Goal: Complete application form

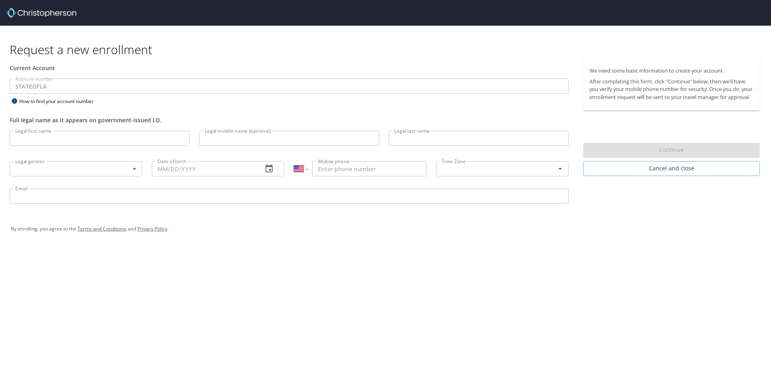
select select "US"
click at [49, 145] on input "Legal first name" at bounding box center [100, 138] width 180 height 15
type input "[PERSON_NAME]"
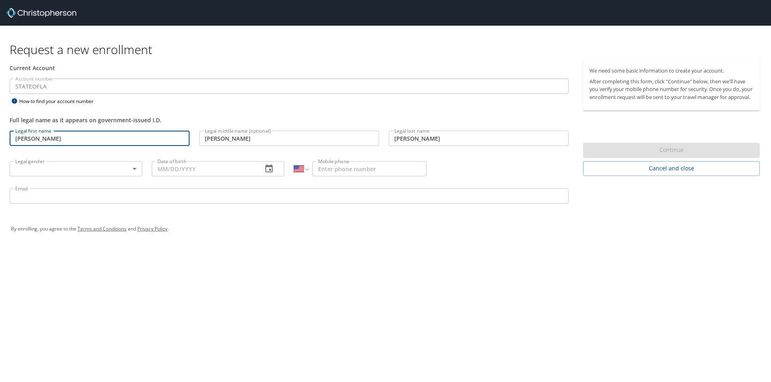
type input "[PHONE_NUMBER]"
click at [112, 167] on body "Request a new enrollment Current Account Account number STATEOFLA Account numbe…" at bounding box center [385, 191] width 771 height 382
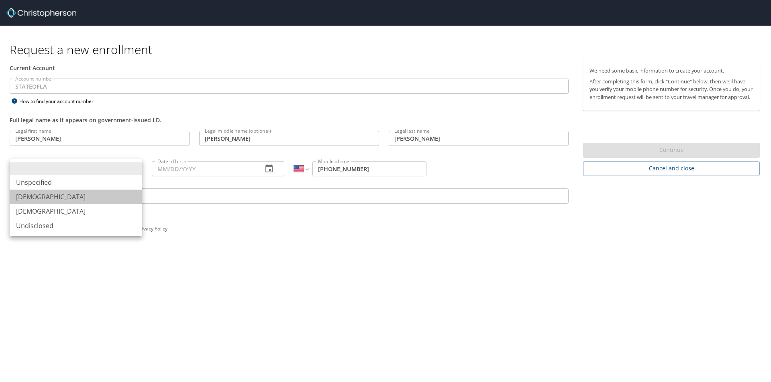
click at [110, 191] on li "[DEMOGRAPHIC_DATA]" at bounding box center [76, 197] width 132 height 14
type input "[DEMOGRAPHIC_DATA]"
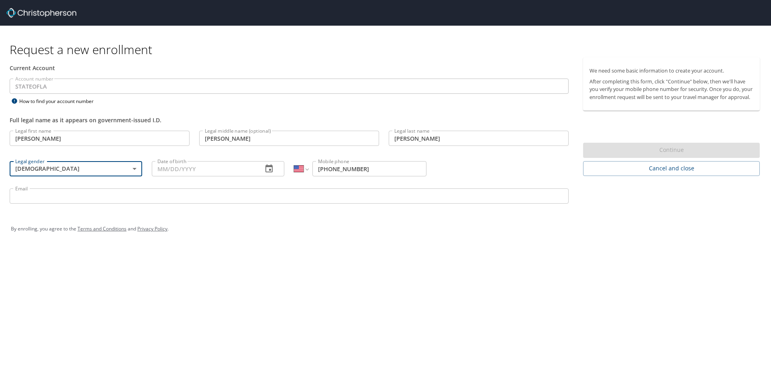
click at [184, 172] on input "Date of birth" at bounding box center [204, 168] width 104 height 15
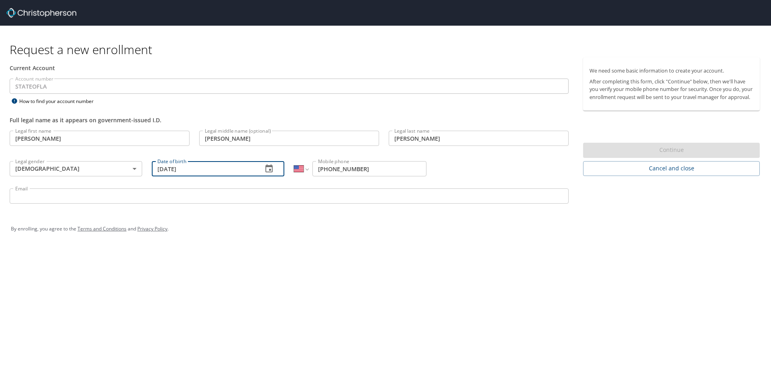
type input "[DATE]"
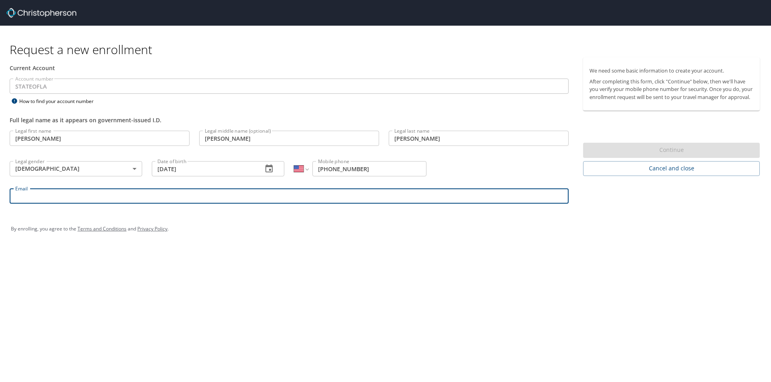
click at [67, 200] on input "Email" at bounding box center [289, 196] width 559 height 15
type input "[PERSON_NAME][EMAIL_ADDRESS][PERSON_NAME][DOMAIN_NAME]"
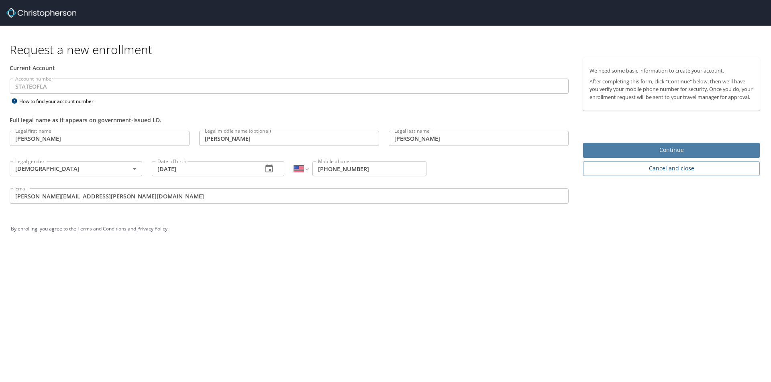
click at [651, 155] on span "Continue" at bounding box center [671, 150] width 164 height 10
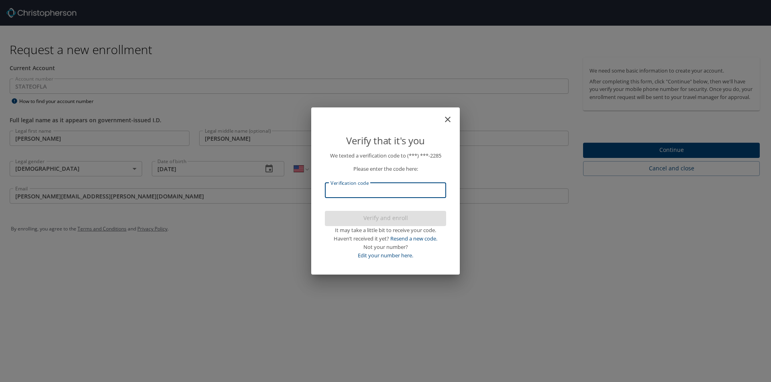
click at [400, 196] on input "Verification code" at bounding box center [385, 190] width 121 height 15
type input "522244"
click at [397, 216] on span "Verify and enroll" at bounding box center [385, 219] width 108 height 10
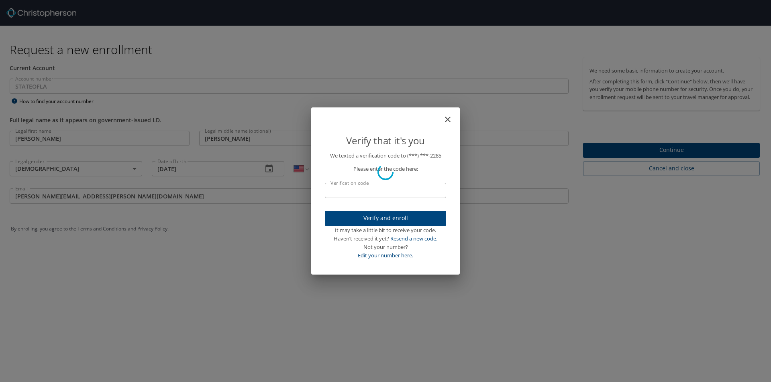
click at [684, 156] on div "Verify that it's you We texted a verification code to (***) ***- 2285 Please en…" at bounding box center [385, 191] width 771 height 382
click at [464, 89] on div "Verify that it's you We texted a verification code to (***) ***- 2285 Please en…" at bounding box center [385, 191] width 771 height 382
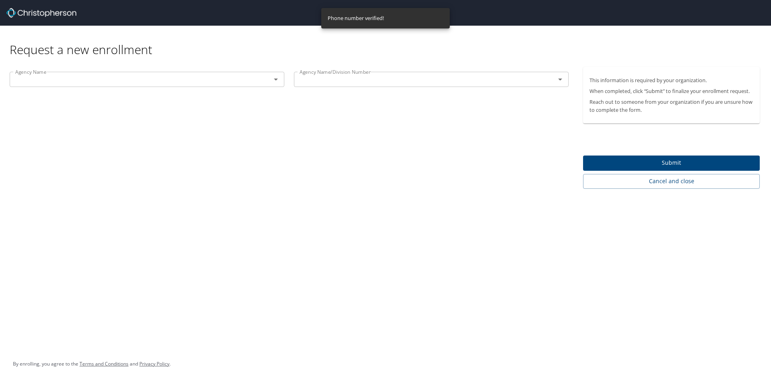
click at [415, 75] on input "text" at bounding box center [419, 79] width 246 height 10
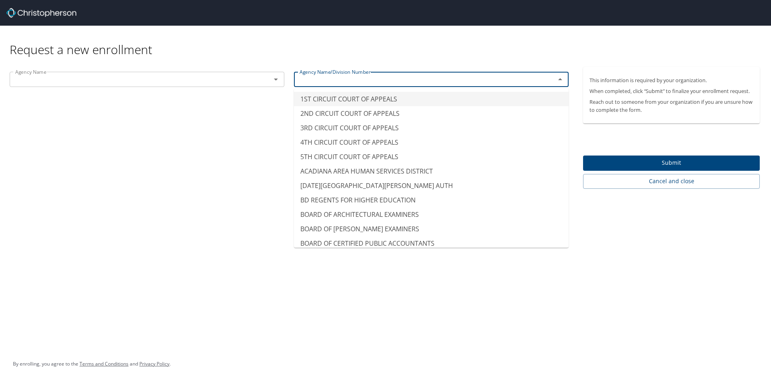
click at [69, 83] on input "text" at bounding box center [135, 79] width 246 height 10
type input "1ST CIRCUIT COURT OF APPEALS"
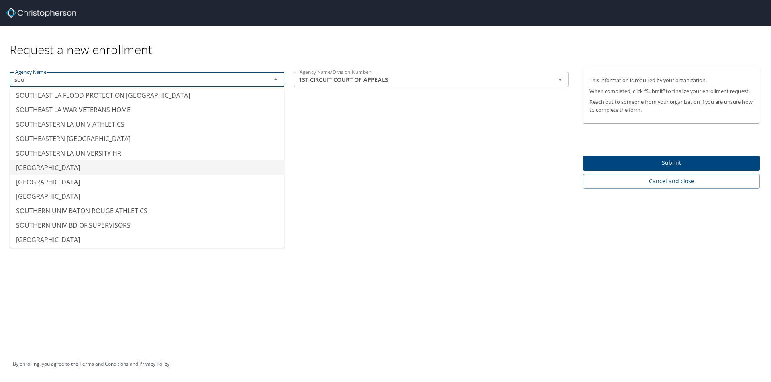
scroll to position [165, 0]
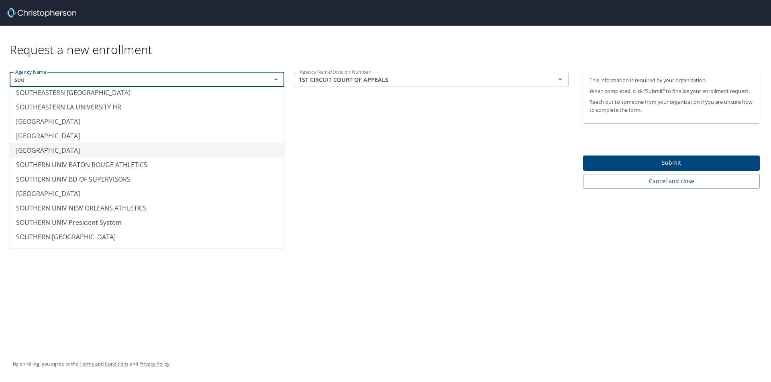
click at [90, 151] on li "[GEOGRAPHIC_DATA]" at bounding box center [147, 150] width 275 height 14
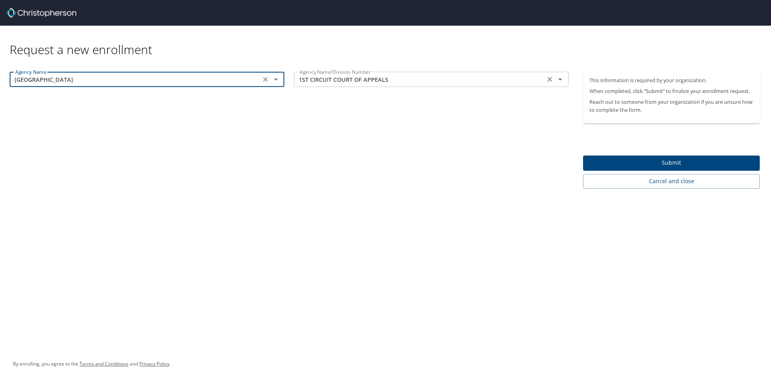
type input "[GEOGRAPHIC_DATA]"
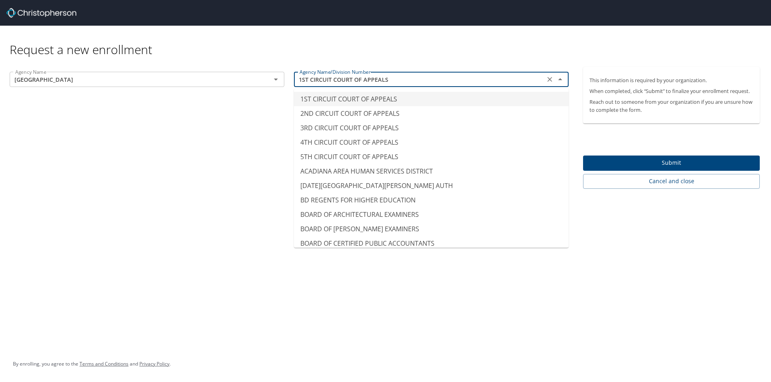
click at [400, 79] on input "1ST CIRCUIT COURT OF APPEALS" at bounding box center [419, 79] width 246 height 10
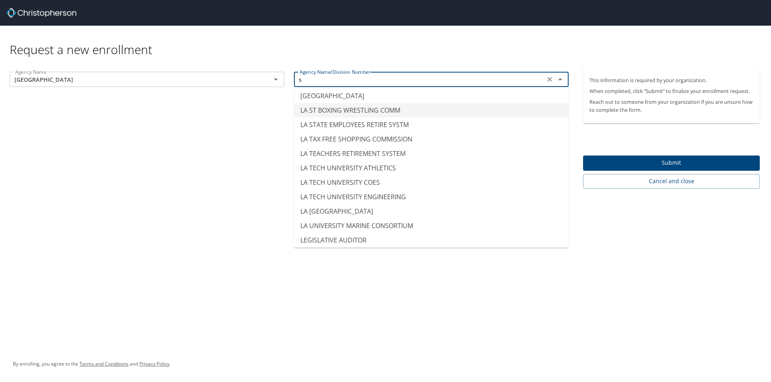
scroll to position [5, 0]
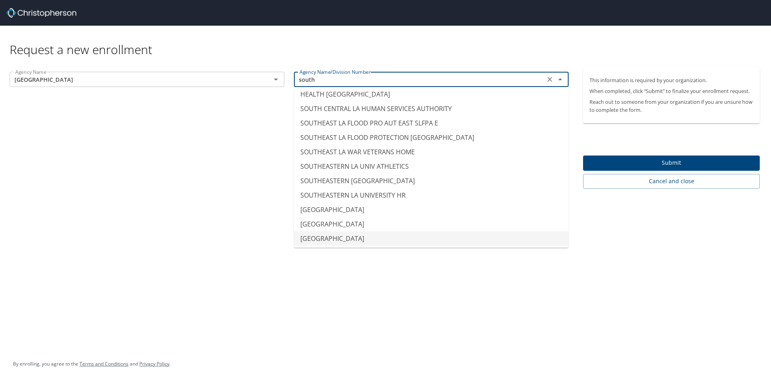
click at [387, 236] on li "[GEOGRAPHIC_DATA]" at bounding box center [431, 239] width 275 height 14
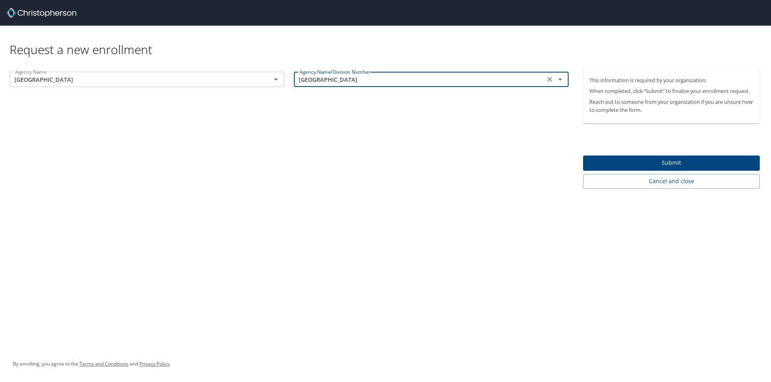
type input "[GEOGRAPHIC_DATA]"
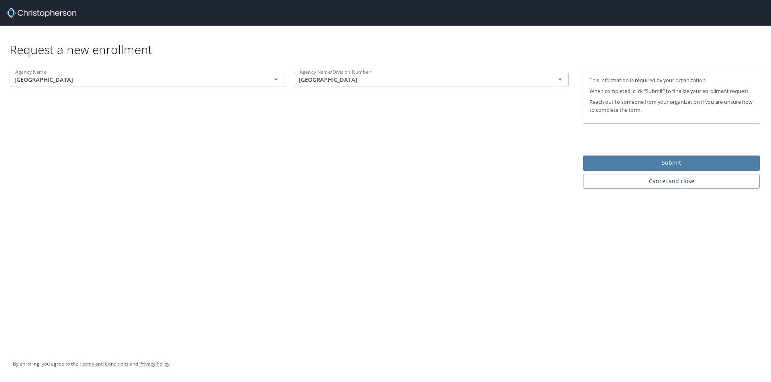
click at [669, 156] on button "Submit" at bounding box center [671, 164] width 177 height 16
